Goal: Find specific page/section

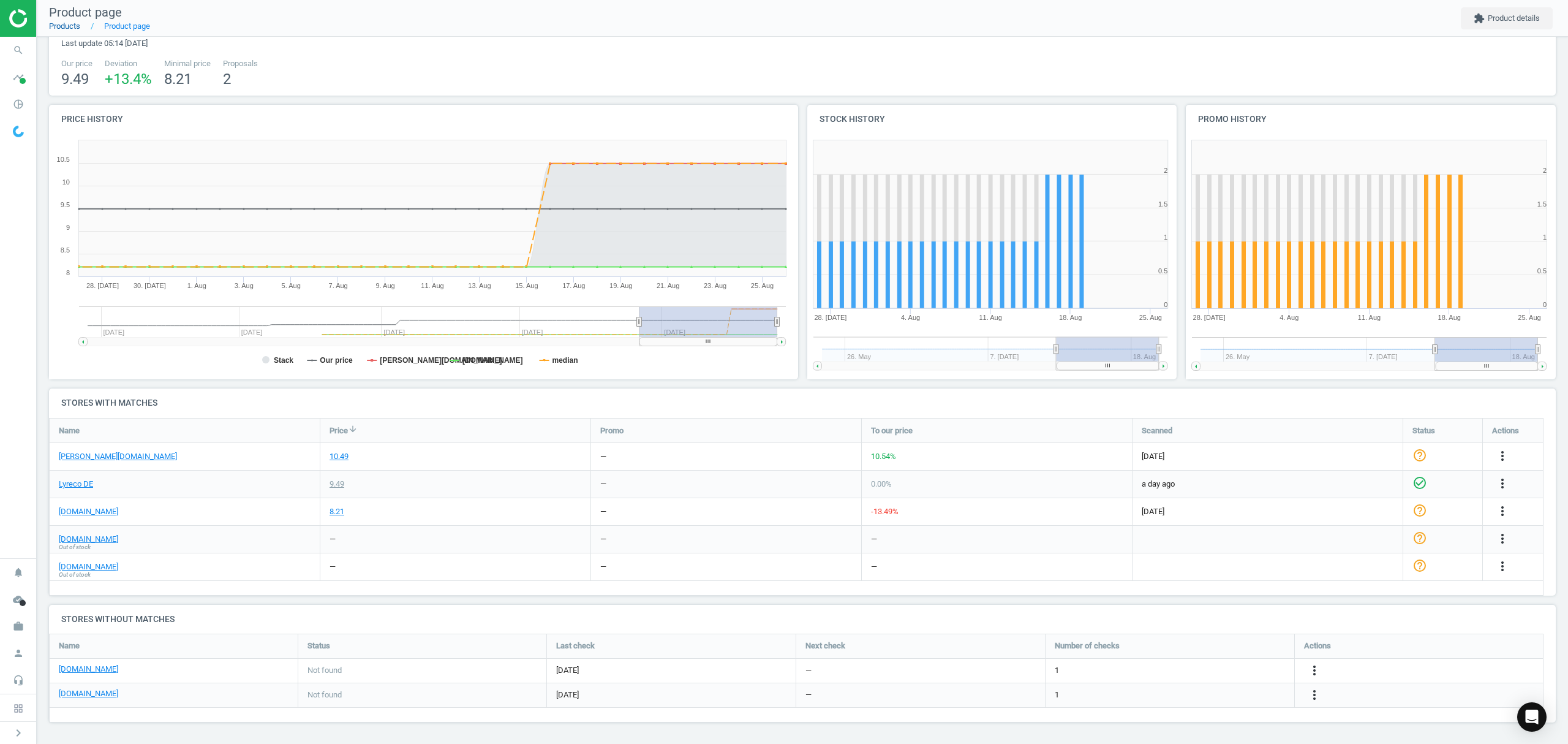
drag, startPoint x: 61, startPoint y: 33, endPoint x: 62, endPoint y: 25, distance: 8.1
click at [61, 32] on nav "Product page Products Product page extension Product details" at bounding box center [802, 19] width 1531 height 37
click at [62, 23] on link "Products" at bounding box center [65, 25] width 32 height 9
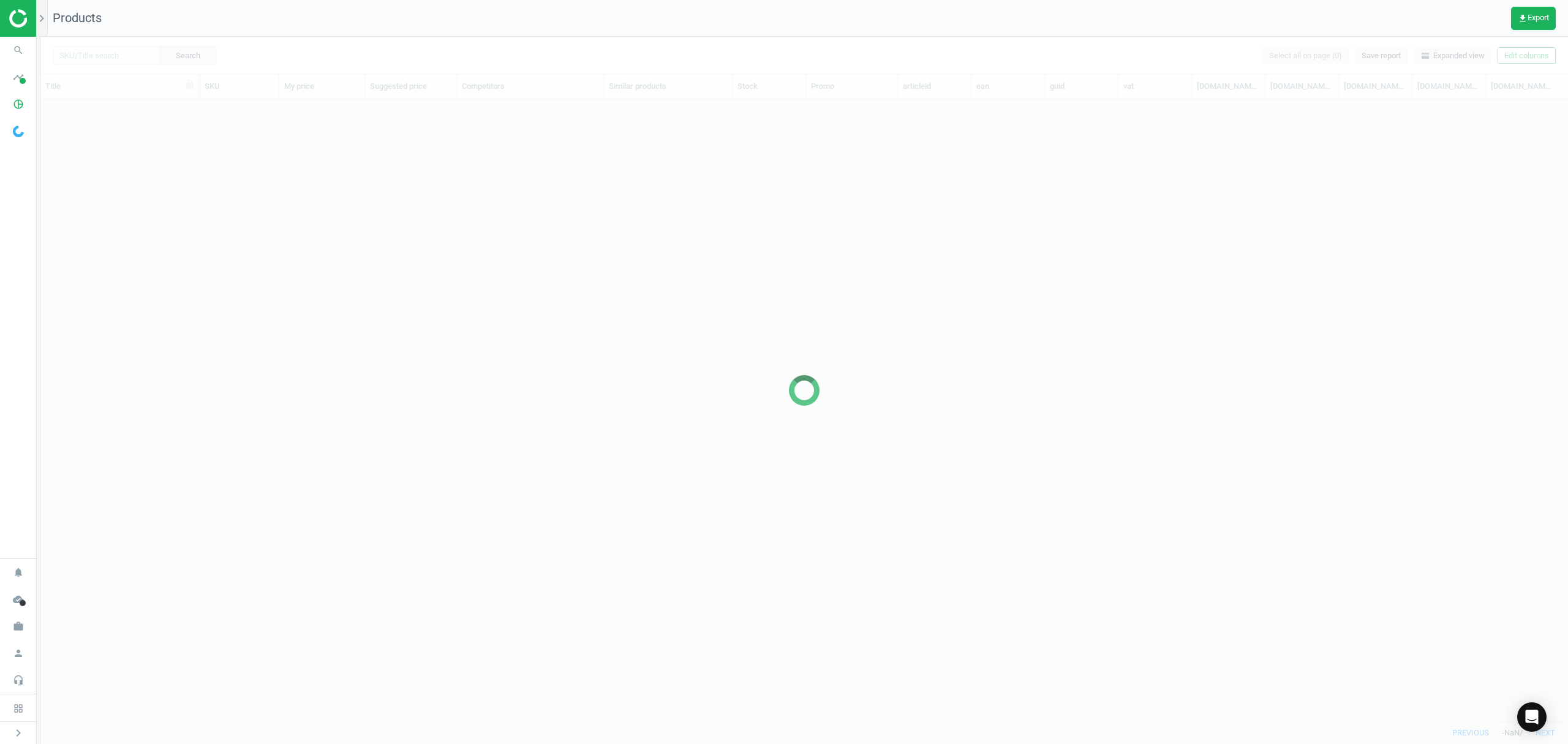
scroll to position [596, 1514]
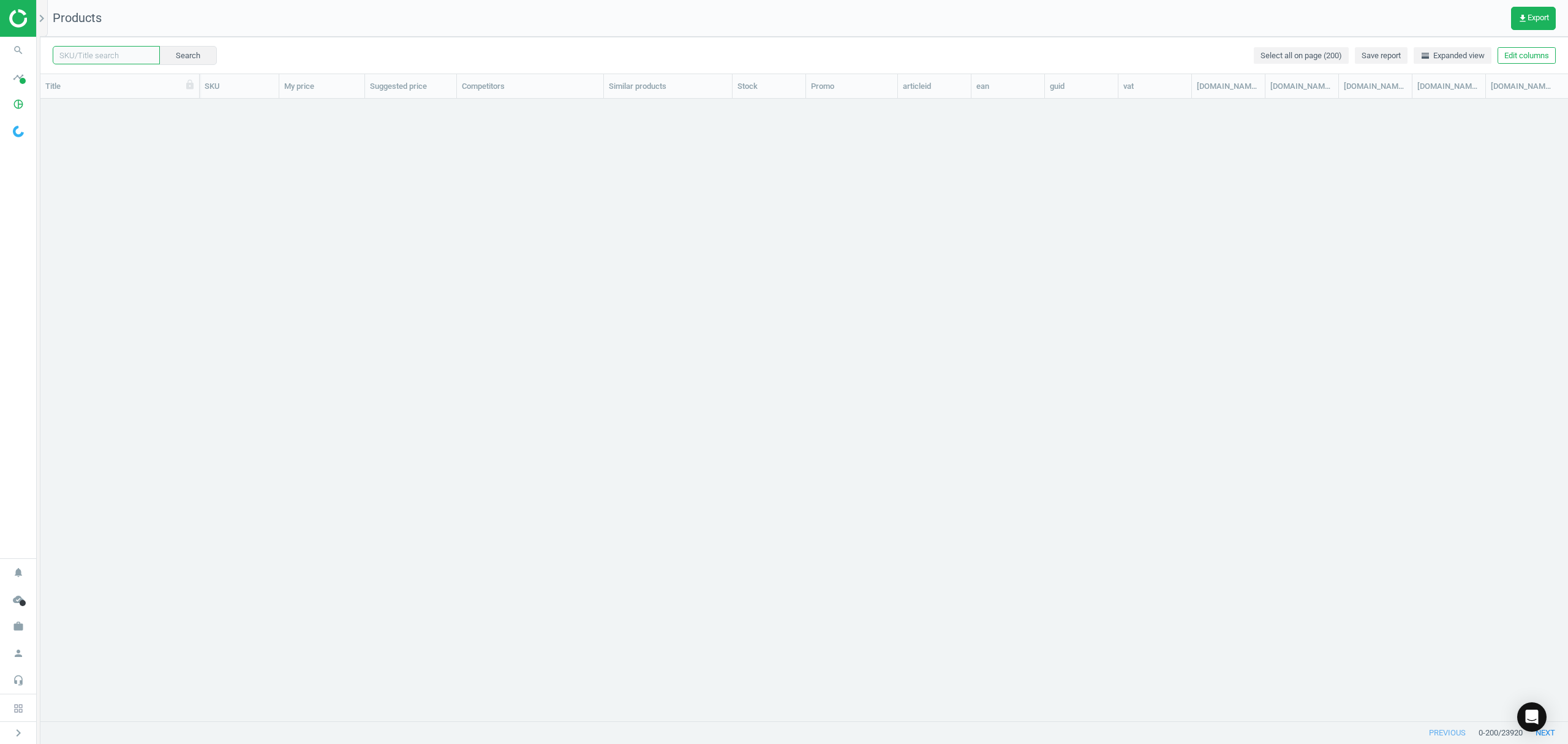
click at [106, 55] on input "text" at bounding box center [106, 55] width 107 height 19
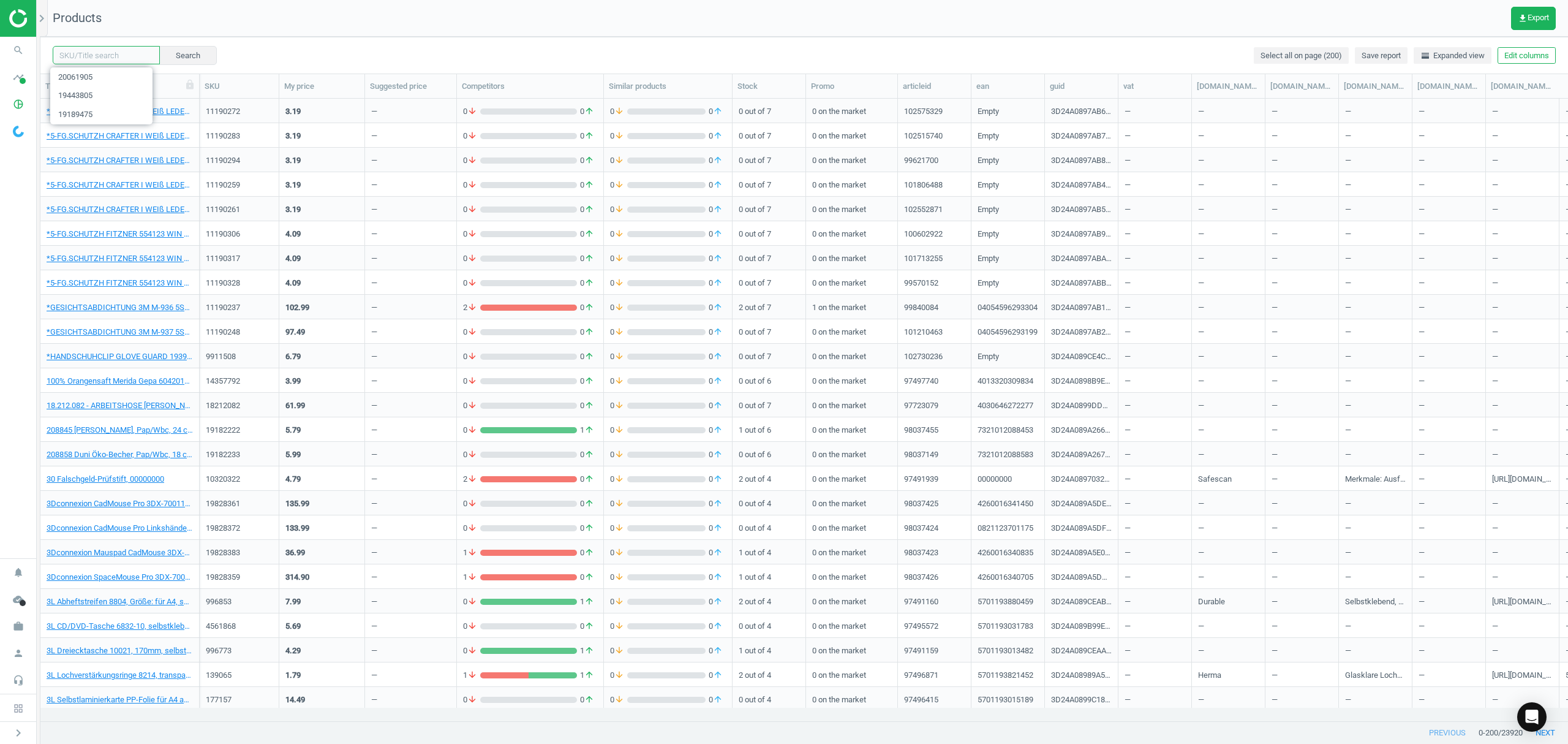
paste input "13161366"
type input "13161366"
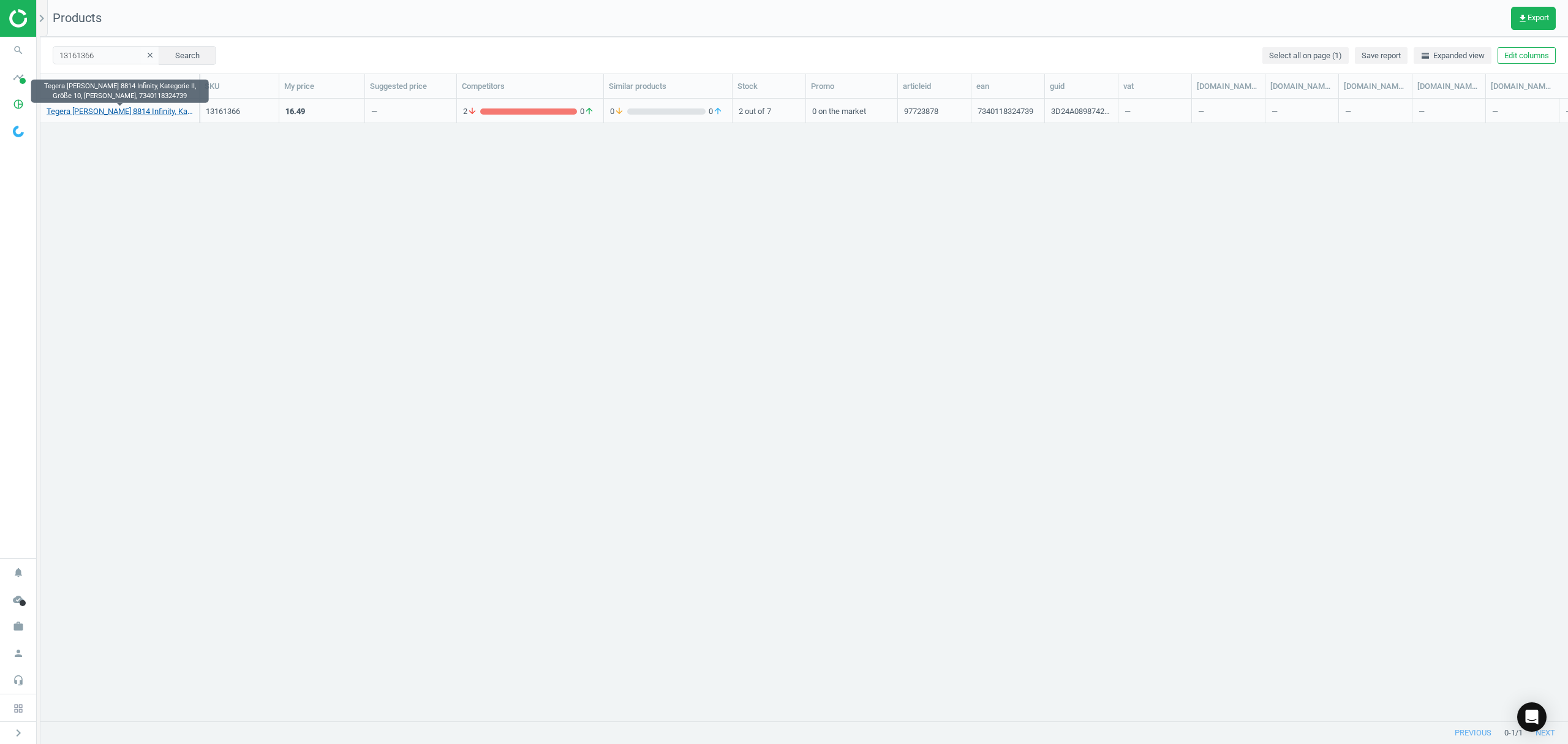
click at [106, 108] on link "Tegera [PERSON_NAME] 8814 Infinity, Kategorie II, Größe 10, [PERSON_NAME], 7340…" at bounding box center [119, 111] width 146 height 11
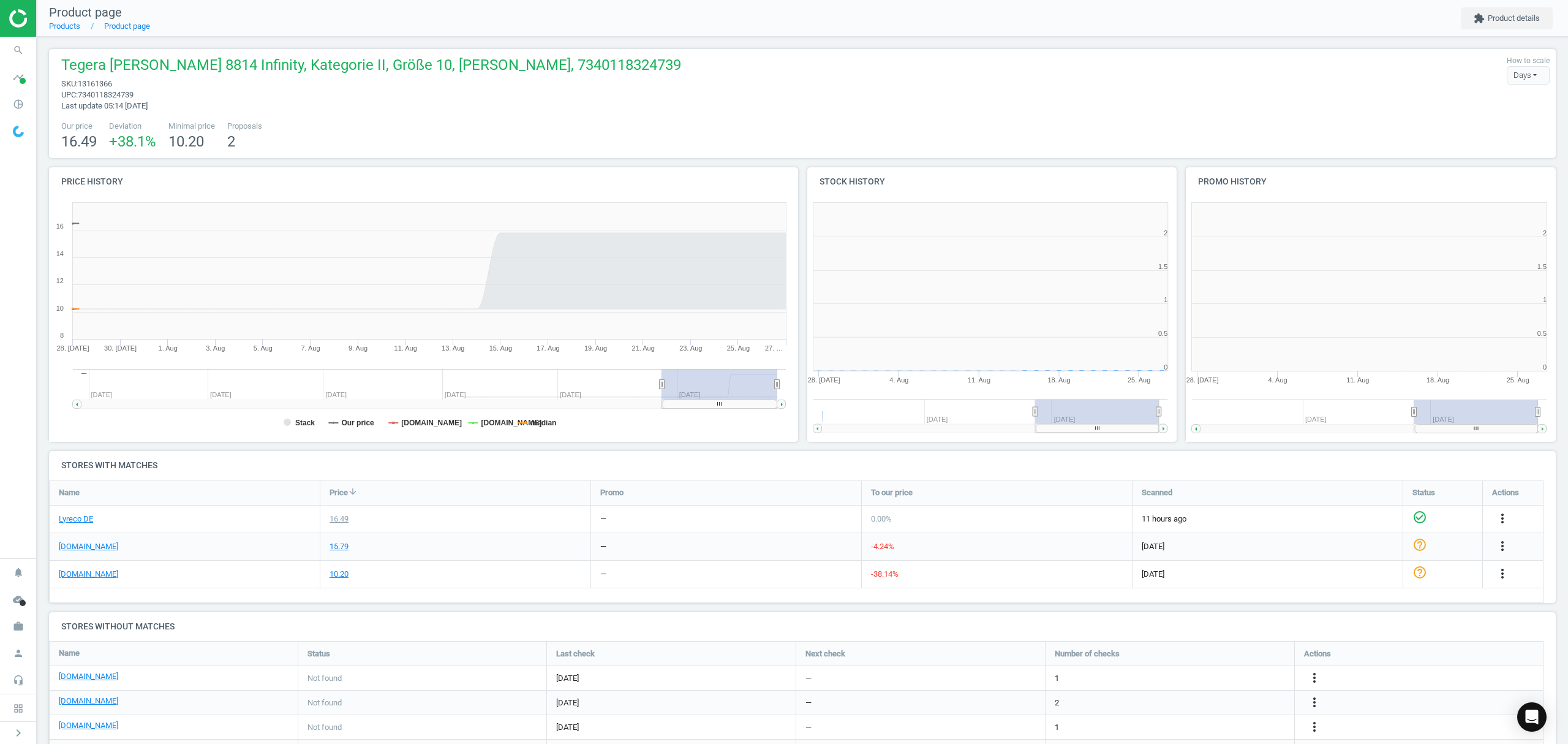
scroll to position [270, 767]
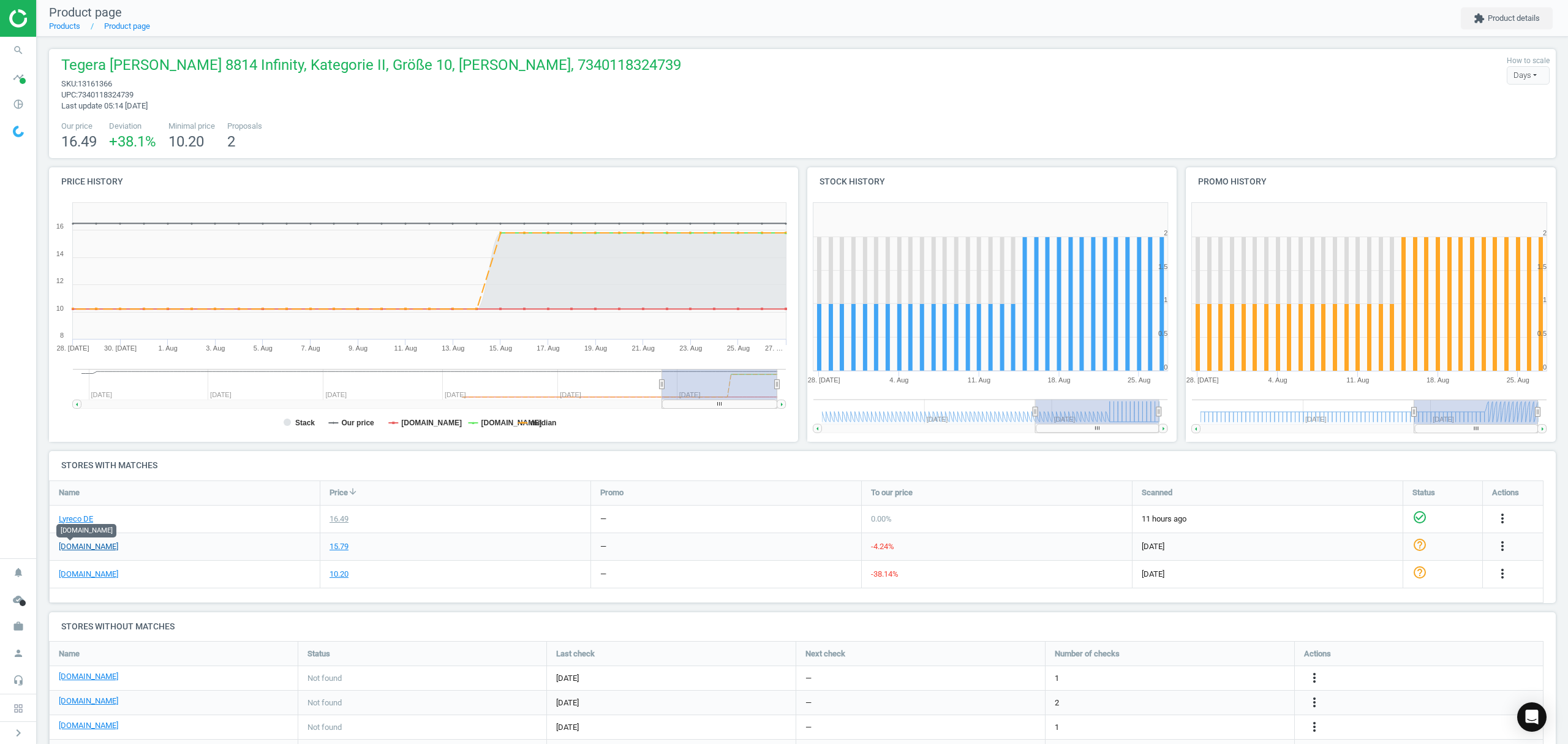
click at [75, 547] on link "[DOMAIN_NAME]" at bounding box center [89, 546] width 60 height 11
